Goal: Find specific page/section: Find specific page/section

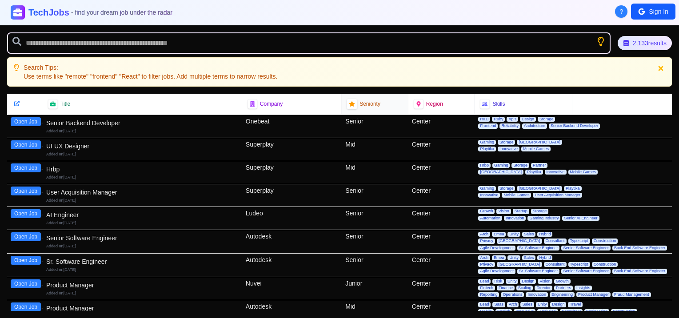
click at [352, 99] on div at bounding box center [352, 104] width 11 height 11
click at [350, 103] on icon at bounding box center [351, 103] width 5 height 5
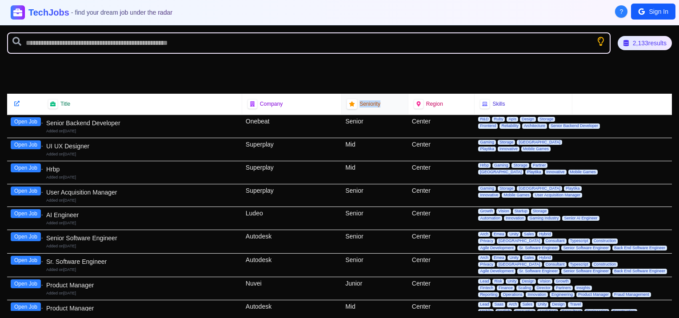
click at [350, 115] on div "Senior" at bounding box center [375, 126] width 67 height 23
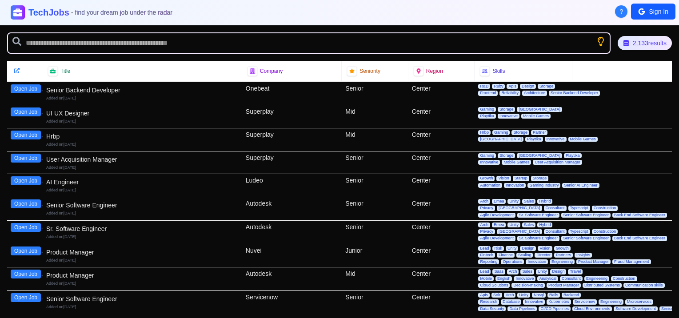
click at [353, 101] on div "Senior" at bounding box center [375, 93] width 67 height 23
click at [400, 98] on div "Senior" at bounding box center [375, 93] width 67 height 23
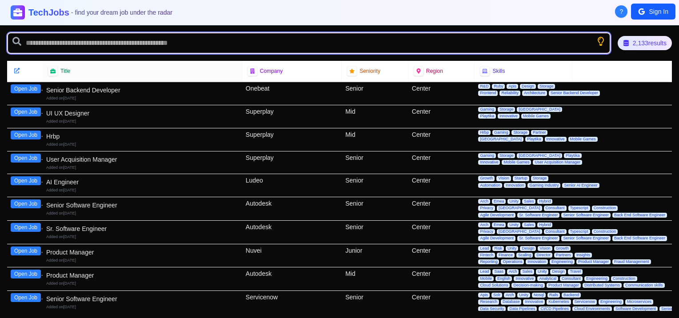
click at [149, 37] on input "text" at bounding box center [309, 42] width 604 height 21
click at [149, 37] on input "*" at bounding box center [309, 42] width 604 height 21
type input "****"
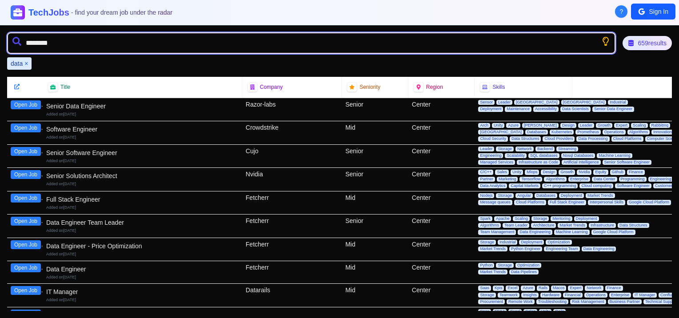
type input "*********"
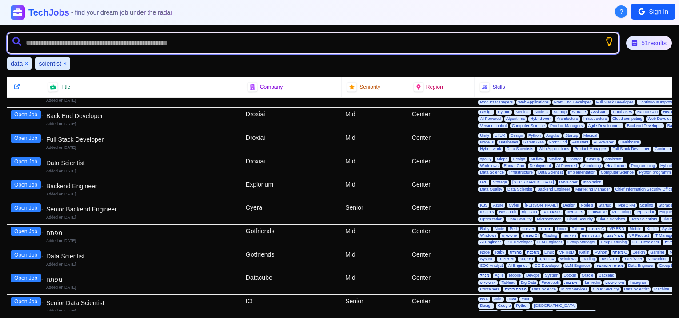
scroll to position [992, 0]
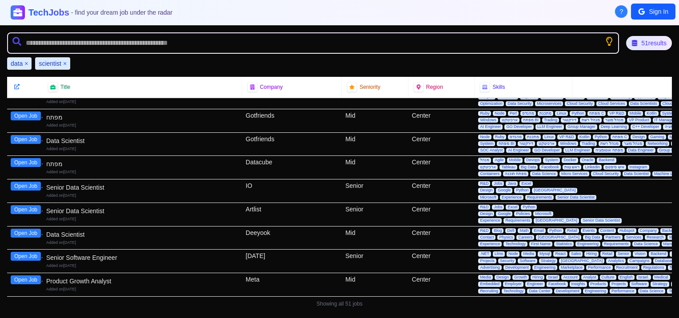
click at [32, 229] on button "Open Job" at bounding box center [26, 233] width 30 height 9
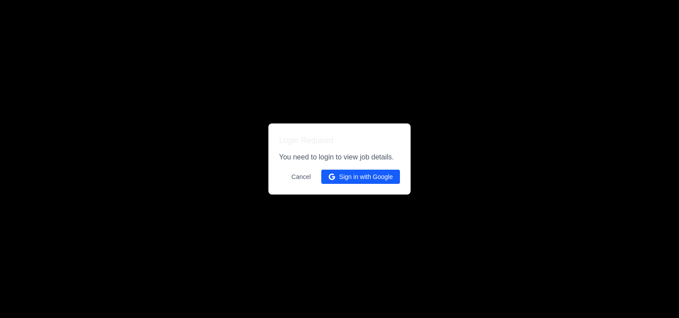
click at [301, 176] on button "Cancel" at bounding box center [301, 177] width 30 height 14
